Goal: Transaction & Acquisition: Purchase product/service

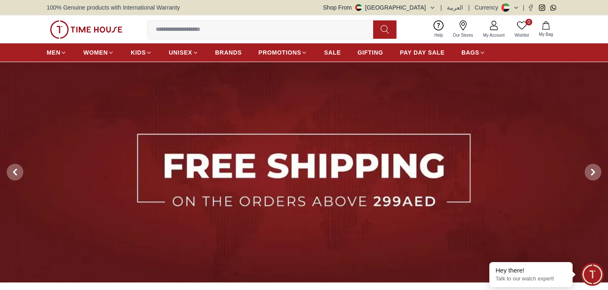
click at [390, 182] on img at bounding box center [304, 172] width 608 height 221
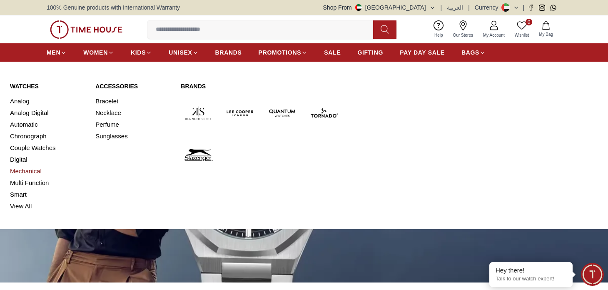
click at [25, 172] on link "Mechanical" at bounding box center [47, 171] width 75 height 12
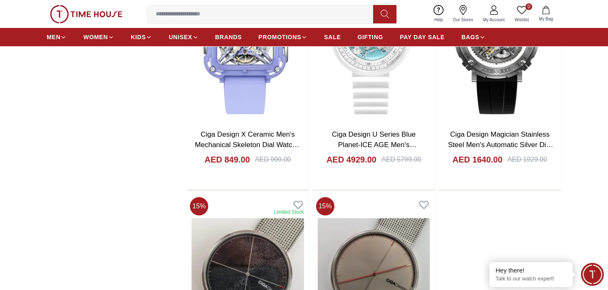
scroll to position [1375, 0]
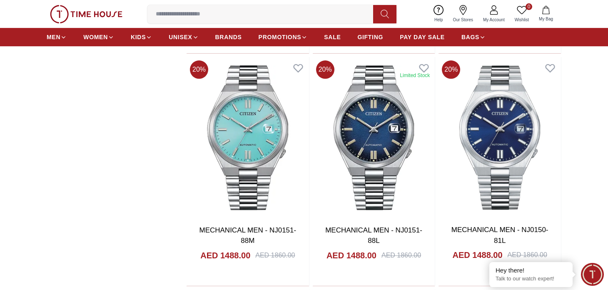
scroll to position [1708, 0]
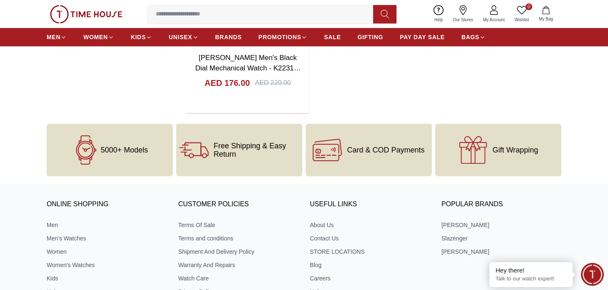
scroll to position [4291, 0]
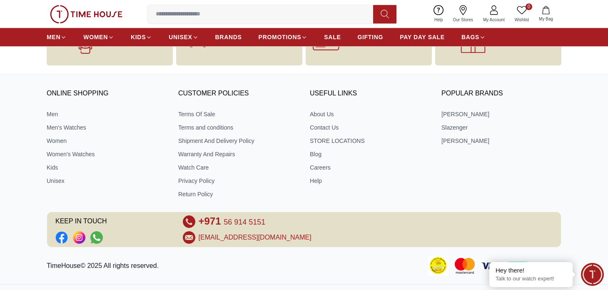
scroll to position [1708, 0]
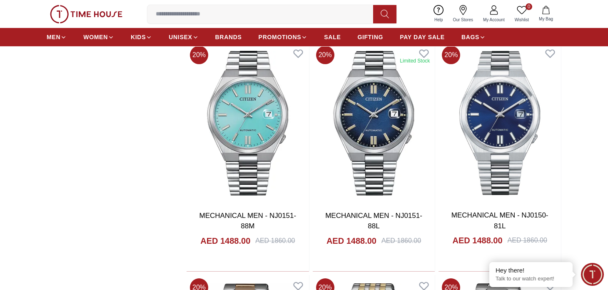
scroll to position [1666, 0]
